Goal: Task Accomplishment & Management: Manage account settings

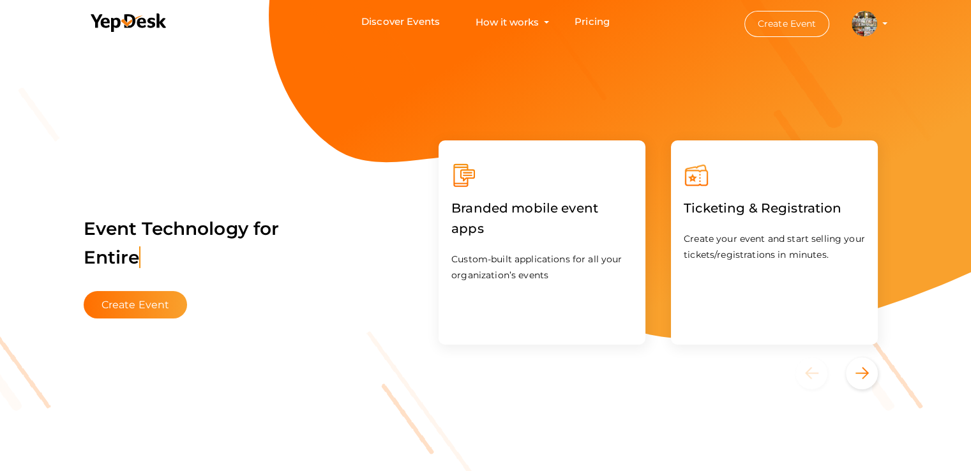
click at [877, 24] on profile-pic at bounding box center [864, 23] width 26 height 10
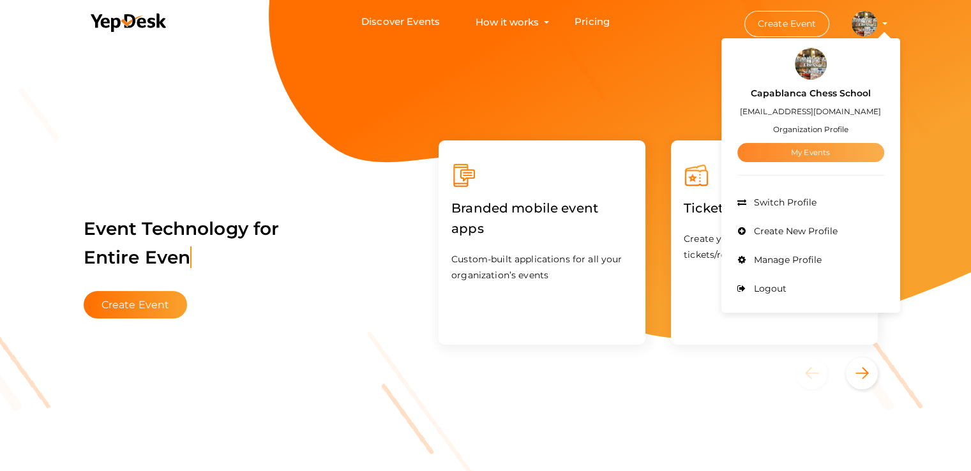
click at [781, 151] on link "My Events" at bounding box center [810, 152] width 147 height 19
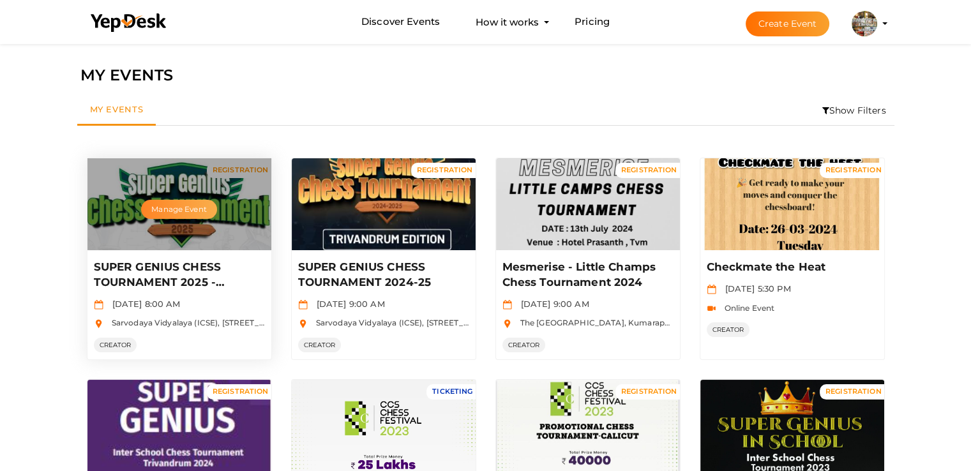
click at [161, 205] on button "Manage Event" at bounding box center [178, 209] width 75 height 19
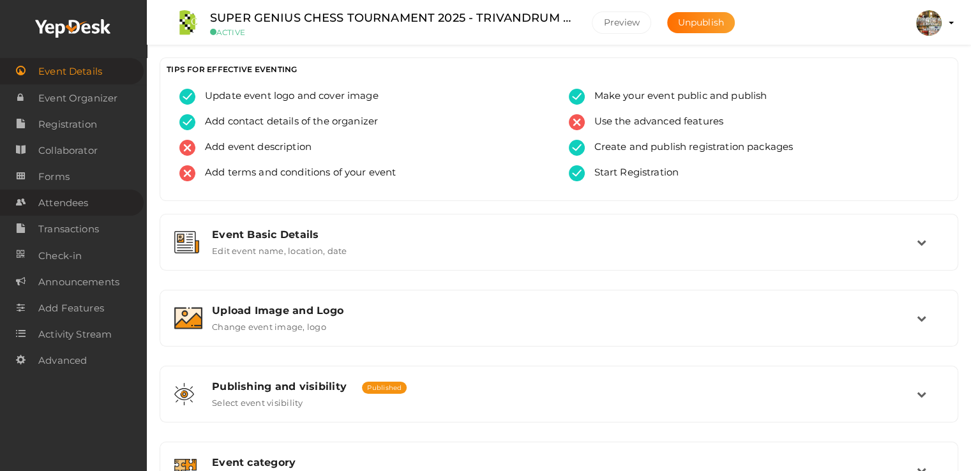
click at [67, 199] on span "Attendees" at bounding box center [63, 203] width 50 height 26
